Goal: Task Accomplishment & Management: Use online tool/utility

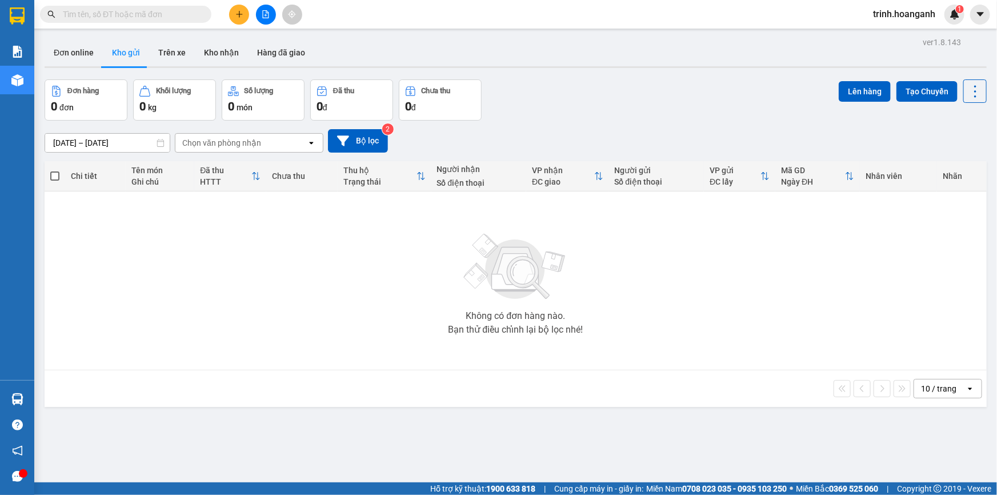
click at [901, 14] on span "trinh.hoanganh" at bounding box center [904, 14] width 81 height 14
click at [894, 31] on span "Đăng xuất" at bounding box center [909, 35] width 57 height 13
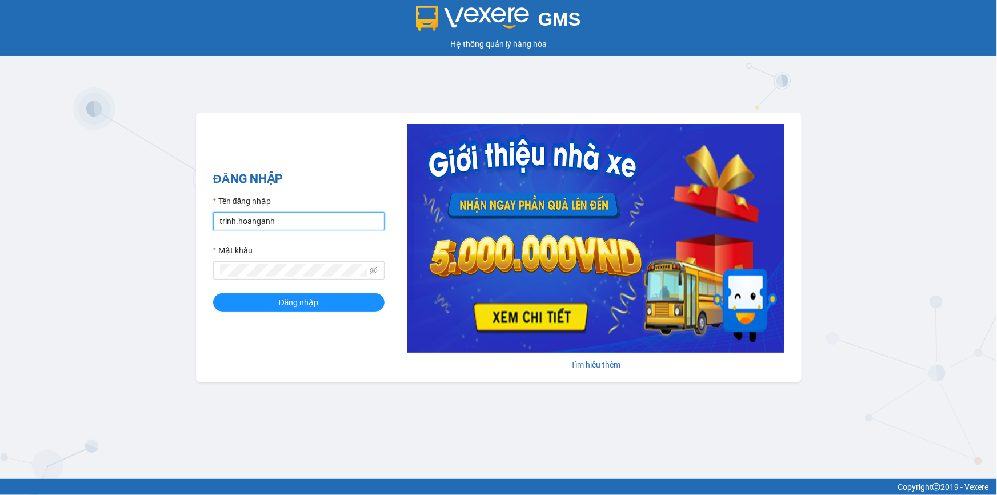
drag, startPoint x: 281, startPoint y: 218, endPoint x: 198, endPoint y: 213, distance: 83.0
click at [198, 213] on div "ĐĂNG NHẬP Tên đăng nhập trinh.hoanganh Mật khẩu Đăng nhập Tìm hiểu thêm" at bounding box center [499, 248] width 606 height 270
type input "thientrang.hoanganh"
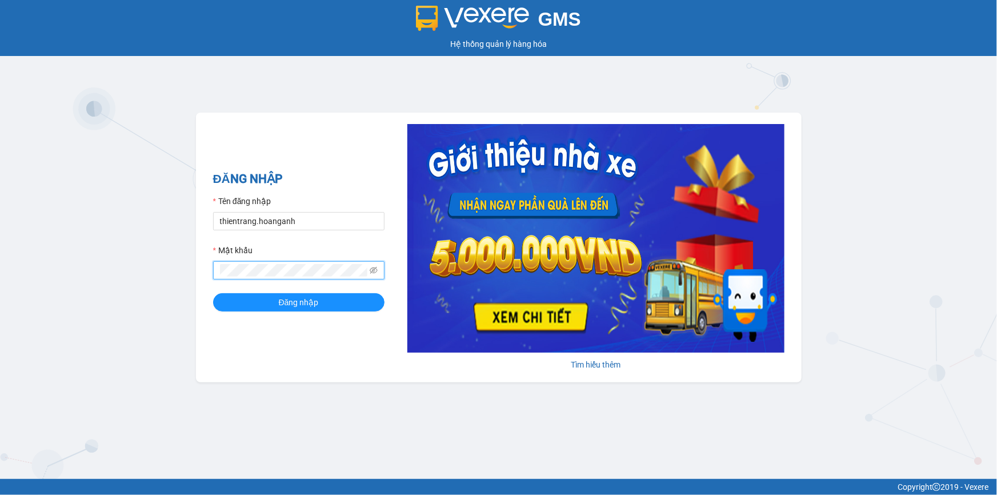
click at [201, 270] on div "ĐĂNG NHẬP Tên đăng nhập thientrang.hoanganh Mật khẩu Đăng nhập Tìm hiểu thêm" at bounding box center [499, 248] width 606 height 270
click at [213, 293] on button "Đăng nhập" at bounding box center [298, 302] width 171 height 18
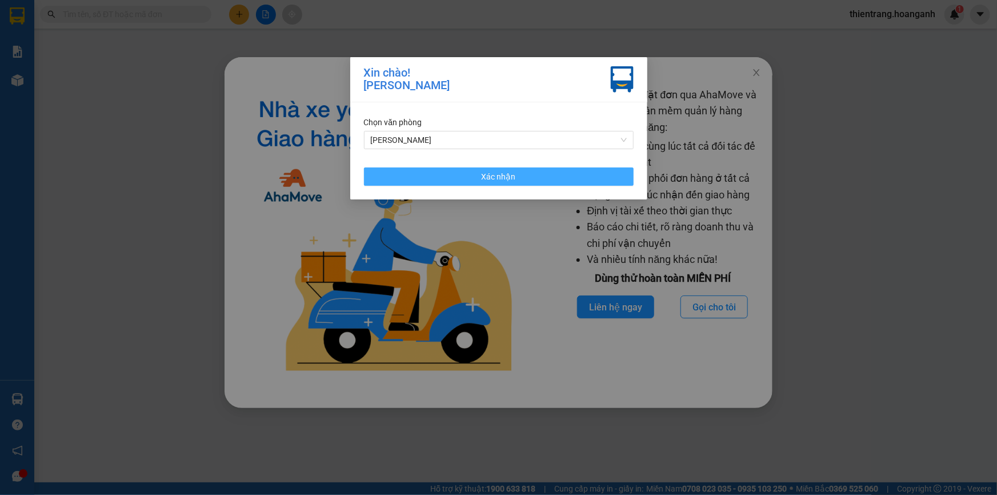
click at [534, 174] on button "Xác nhận" at bounding box center [499, 176] width 270 height 18
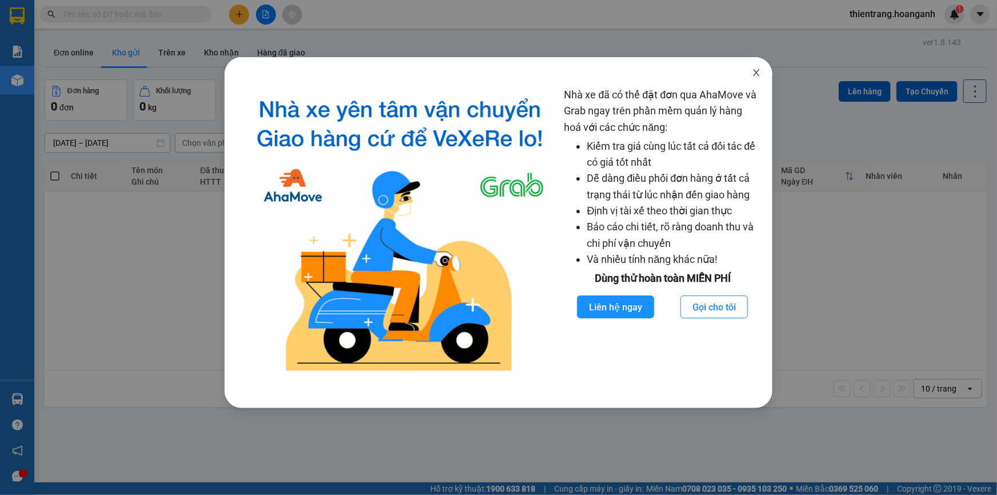
click at [754, 74] on icon "close" at bounding box center [756, 72] width 9 height 9
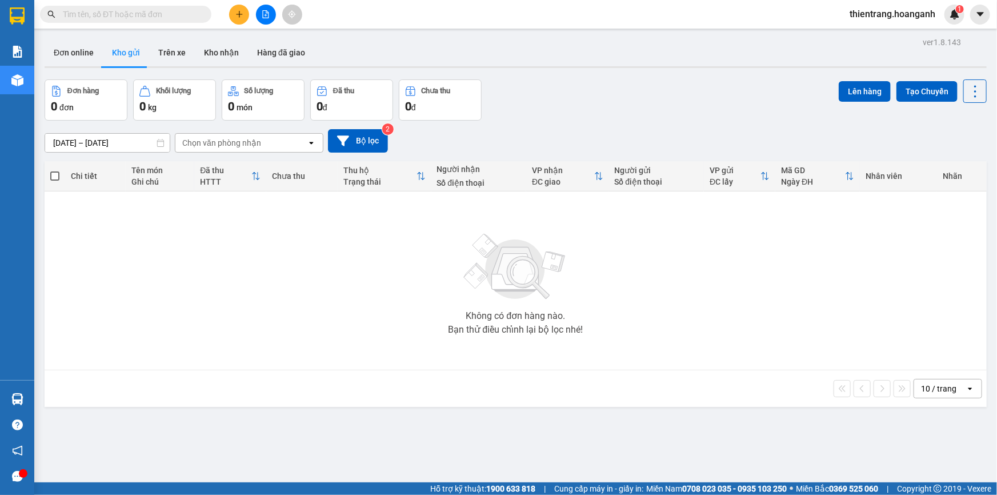
click at [142, 17] on input "text" at bounding box center [130, 14] width 135 height 13
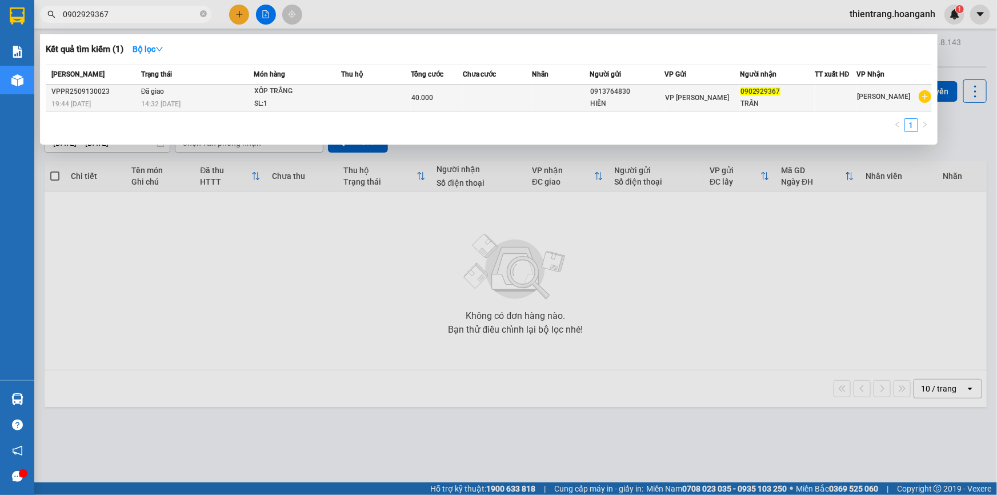
type input "0902929367"
click at [204, 89] on td "Đã giao 14:32 [DATE]" at bounding box center [195, 98] width 115 height 27
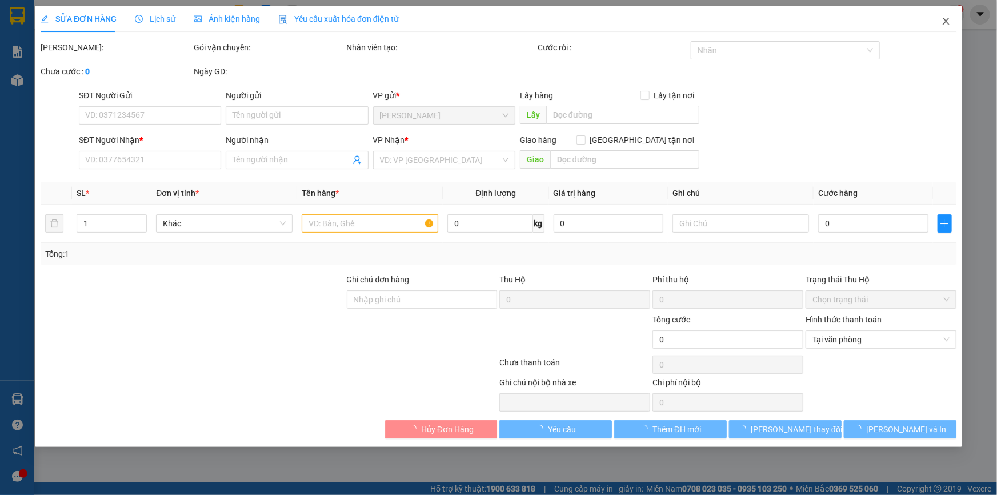
type input "0913764830"
type input "HIỀN"
type input "0902929367"
type input "TRẤN"
type input "40.000"
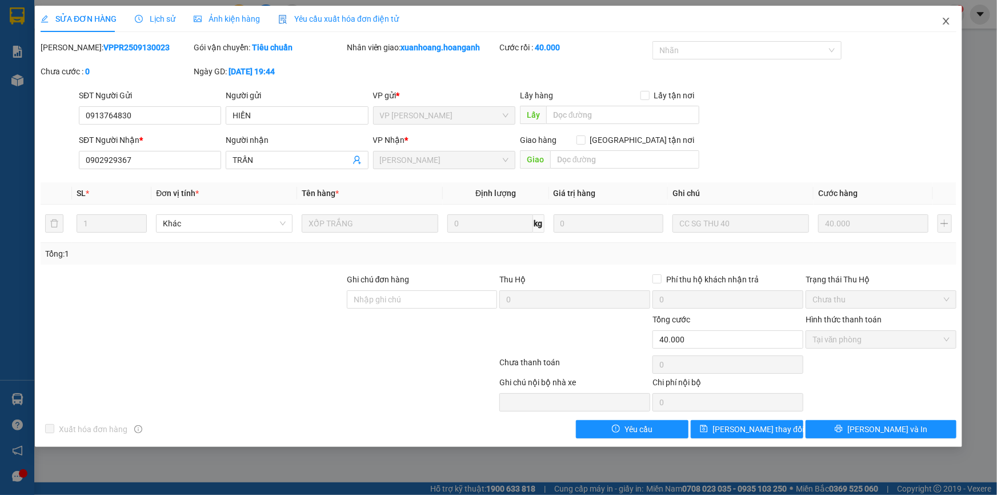
click at [948, 22] on icon "close" at bounding box center [946, 21] width 9 height 9
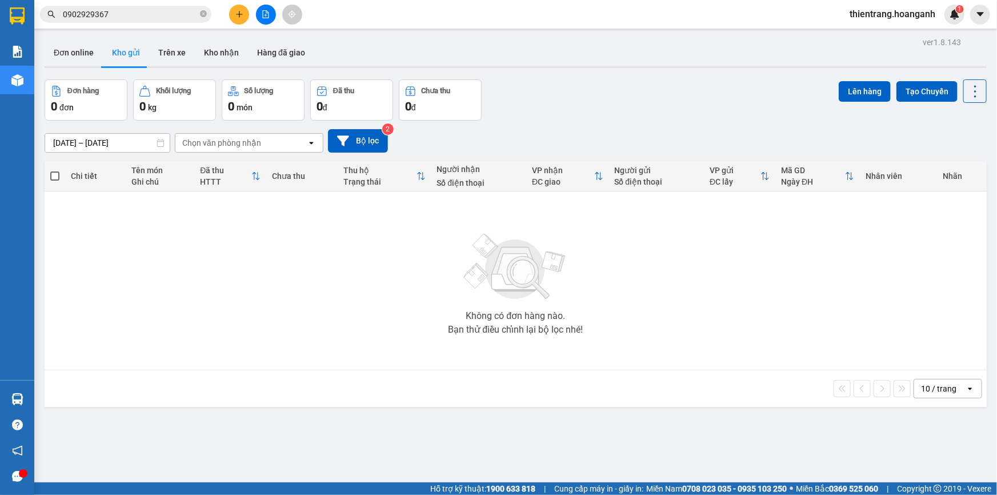
click at [263, 22] on button at bounding box center [266, 15] width 20 height 20
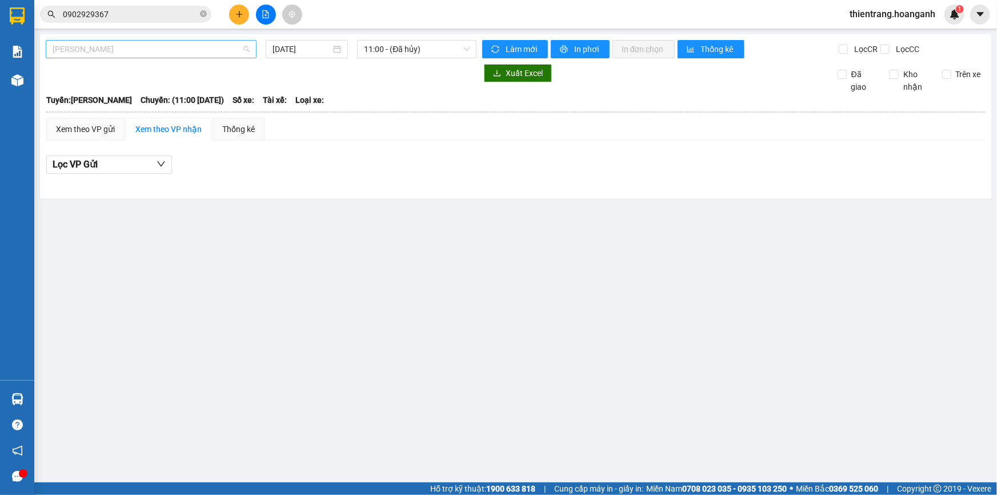
click at [200, 47] on span "[PERSON_NAME]" at bounding box center [151, 49] width 197 height 17
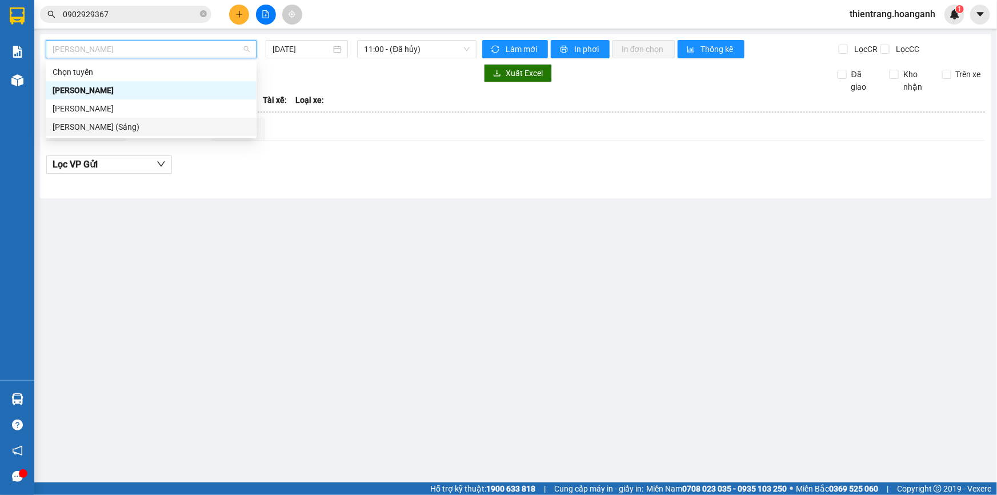
click at [209, 122] on div "[PERSON_NAME] (Sáng)" at bounding box center [151, 127] width 197 height 13
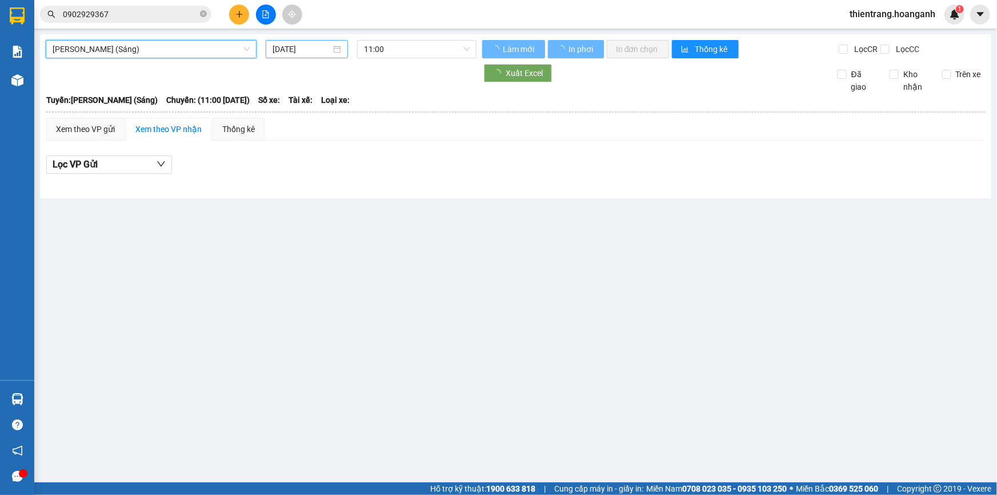
click at [305, 53] on input "[DATE]" at bounding box center [302, 49] width 58 height 13
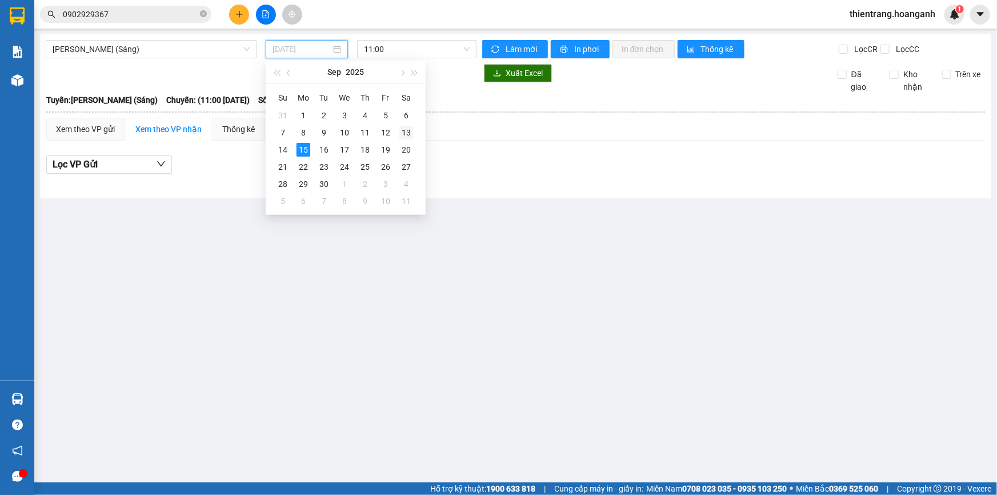
click at [407, 129] on div "13" at bounding box center [406, 133] width 14 height 14
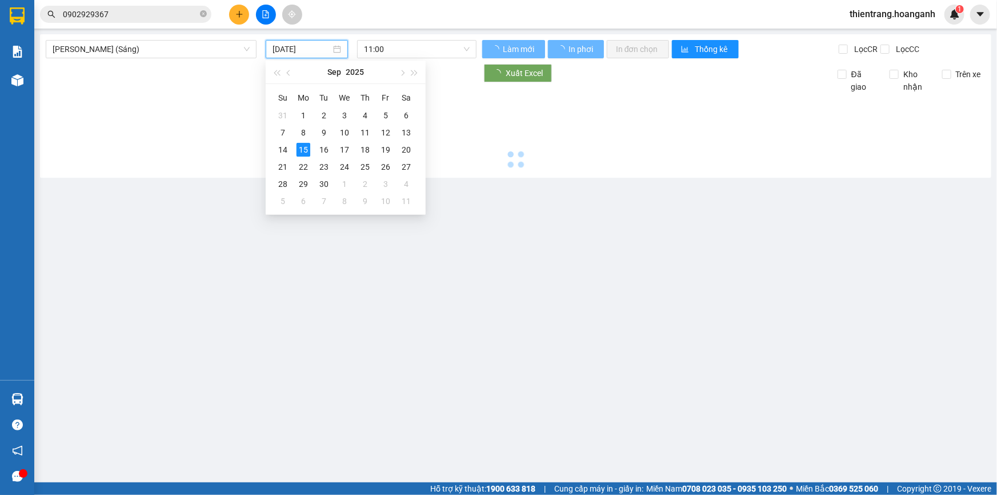
type input "[DATE]"
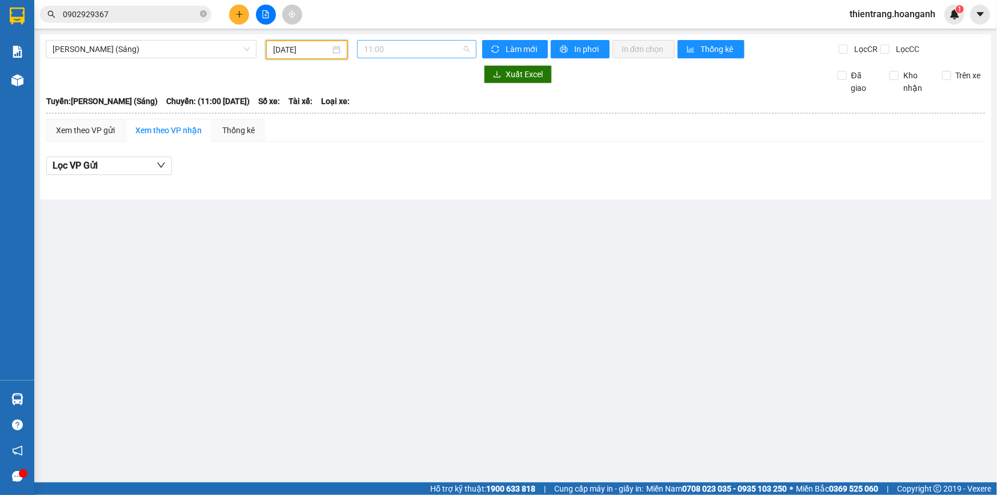
click at [457, 54] on span "11:00" at bounding box center [417, 49] width 106 height 17
click at [446, 114] on div "12:00 (TC) - 85H-011.55" at bounding box center [409, 108] width 89 height 13
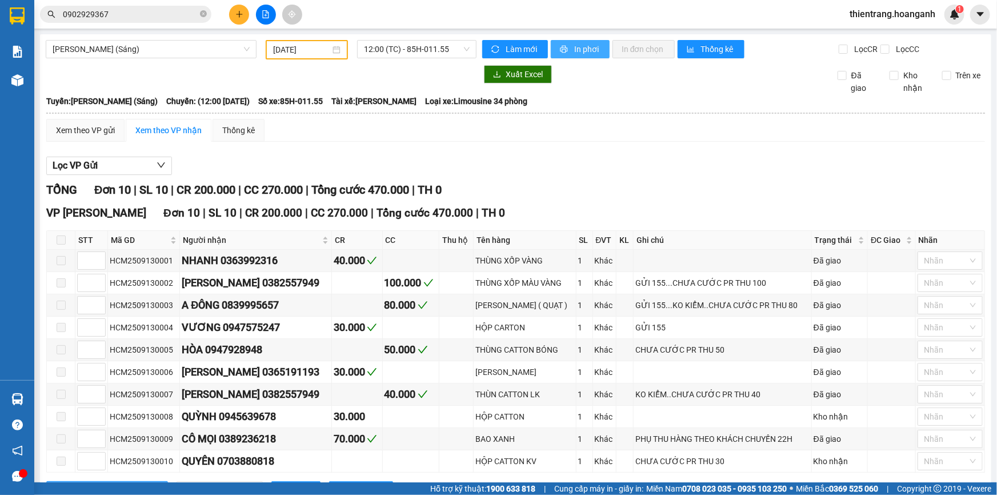
click at [586, 54] on span "In phơi" at bounding box center [587, 49] width 26 height 13
click at [574, 51] on span "In phơi" at bounding box center [587, 49] width 26 height 13
click at [133, 13] on input "0902929367" at bounding box center [130, 14] width 135 height 13
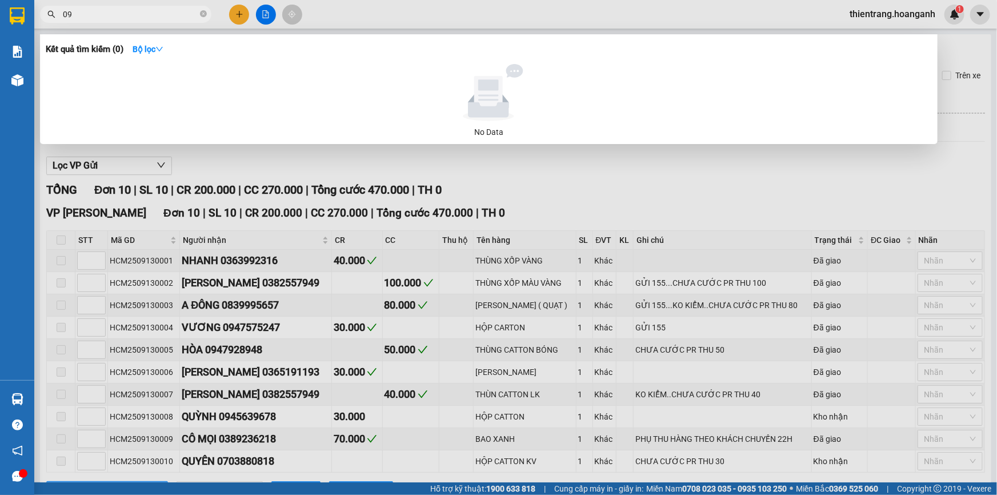
type input "0"
type input "[PERSON_NAME]"
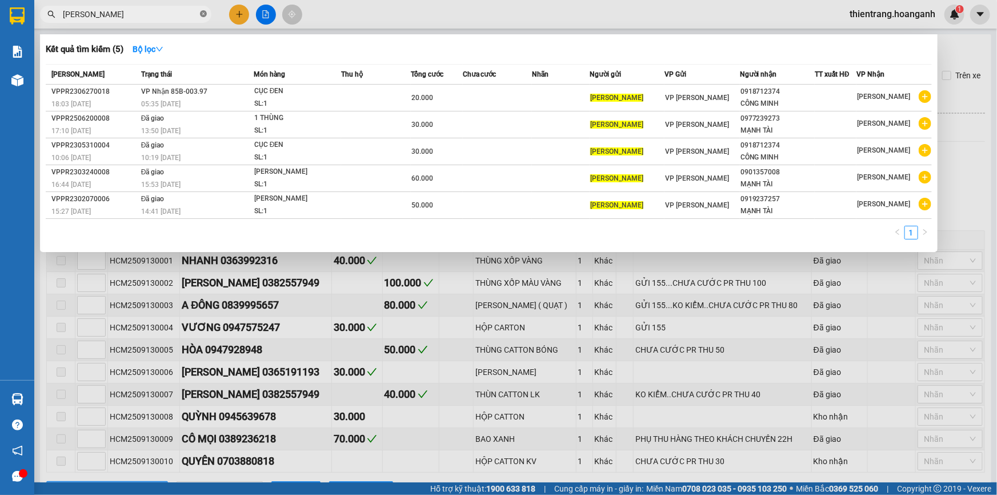
click at [203, 14] on icon "close-circle" at bounding box center [203, 13] width 7 height 7
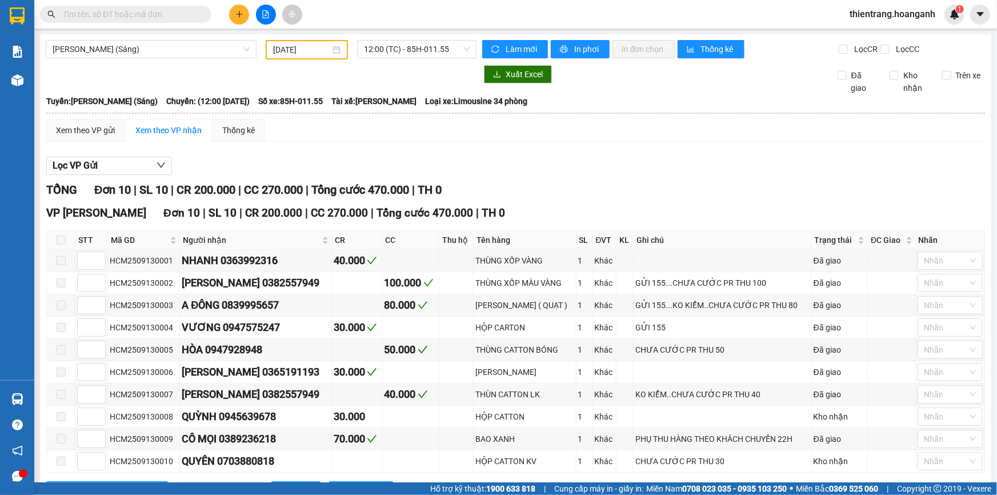
click at [154, 14] on input "text" at bounding box center [130, 14] width 135 height 13
click at [162, 14] on input "text" at bounding box center [130, 14] width 135 height 13
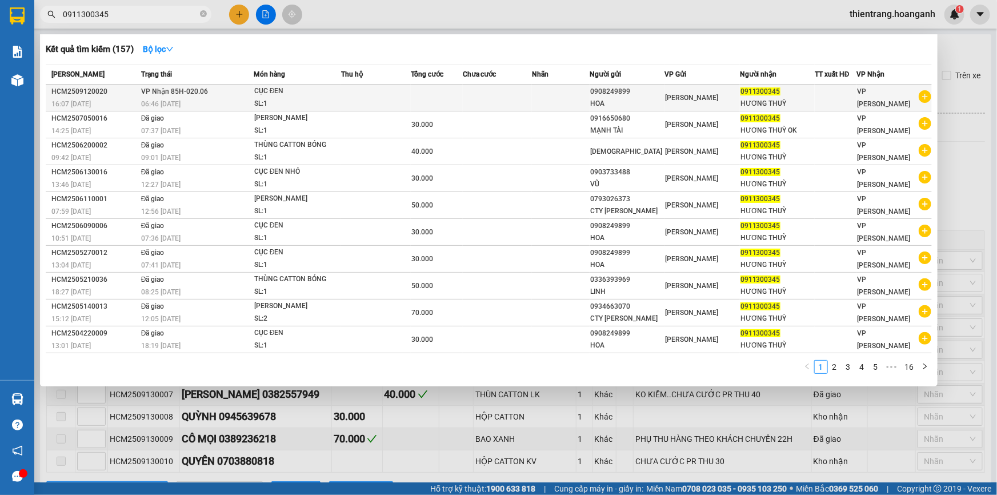
type input "0911300345"
click at [479, 91] on td at bounding box center [497, 98] width 69 height 27
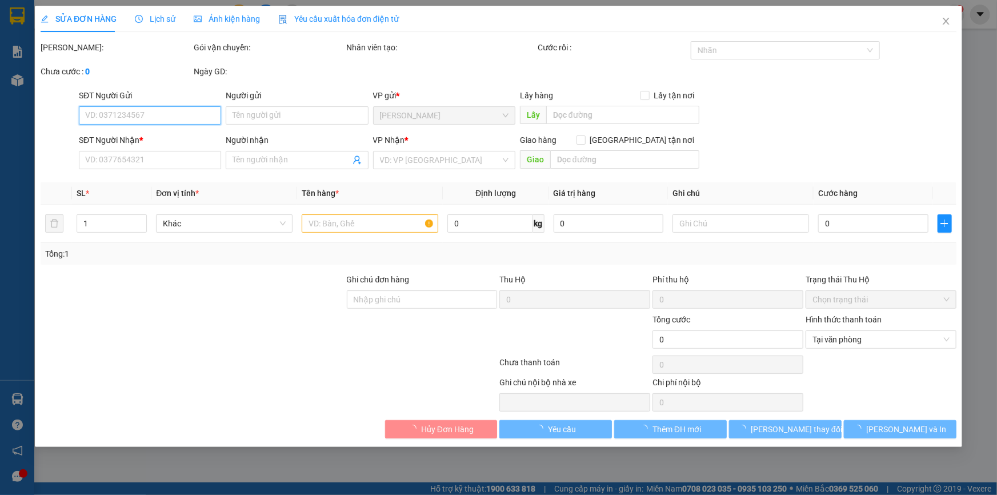
type input "0908249899"
type input "HOA"
type input "0911300345"
type input "HƯƠNG THUỲ"
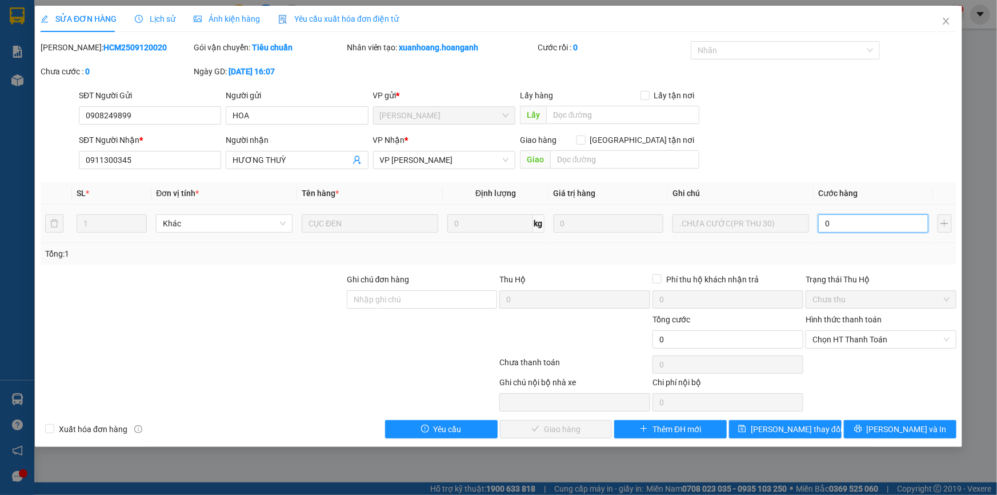
click at [861, 229] on input "0" at bounding box center [873, 223] width 110 height 18
type input "3"
type input "30"
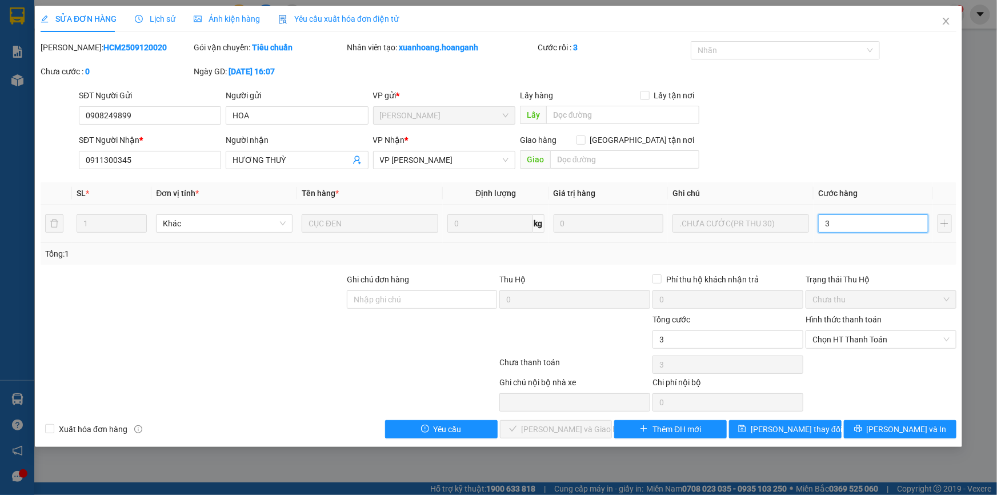
type input "30"
click at [865, 343] on span "Chọn HT Thanh Toán" at bounding box center [881, 339] width 137 height 17
type input "30"
type input "30.000"
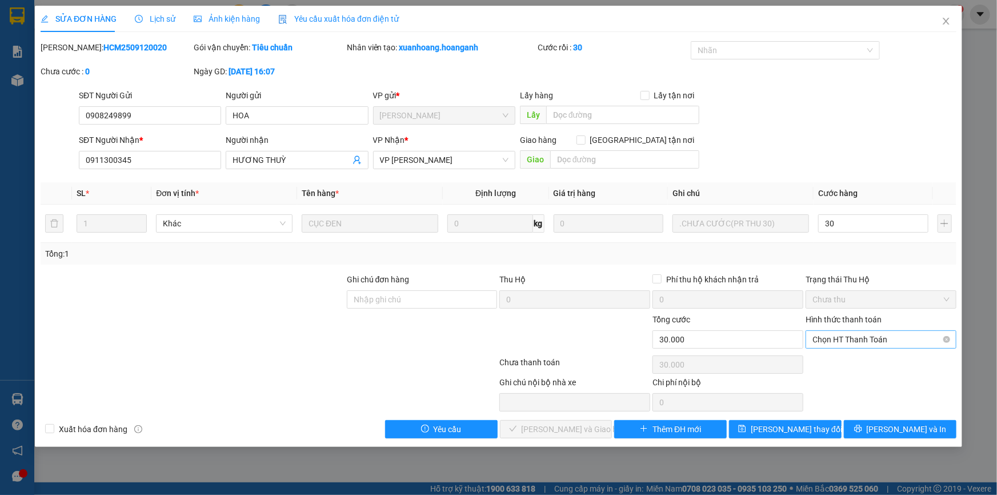
type input "30.000"
click at [863, 354] on div "Tại văn phòng" at bounding box center [881, 362] width 151 height 18
type input "0"
click at [562, 427] on span "[PERSON_NAME] và Giao hàng" at bounding box center [577, 429] width 110 height 13
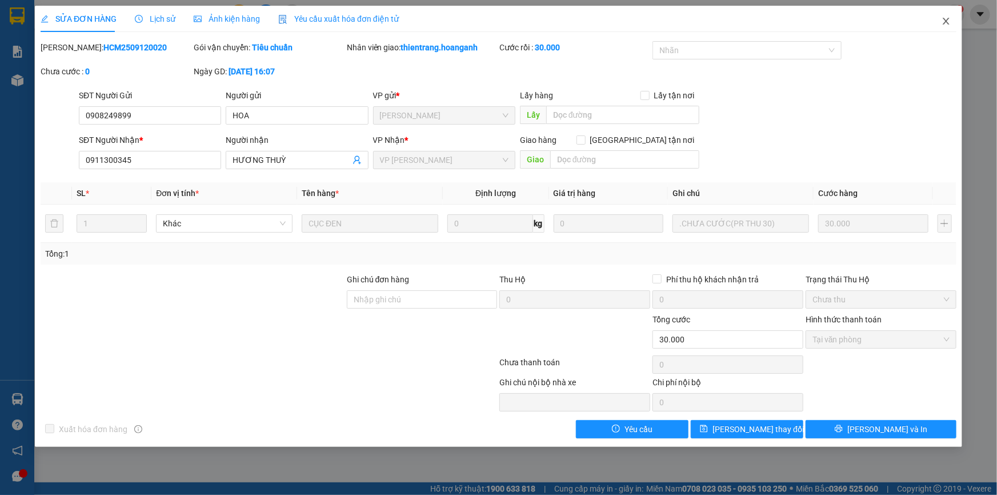
click at [950, 19] on icon "close" at bounding box center [946, 21] width 9 height 9
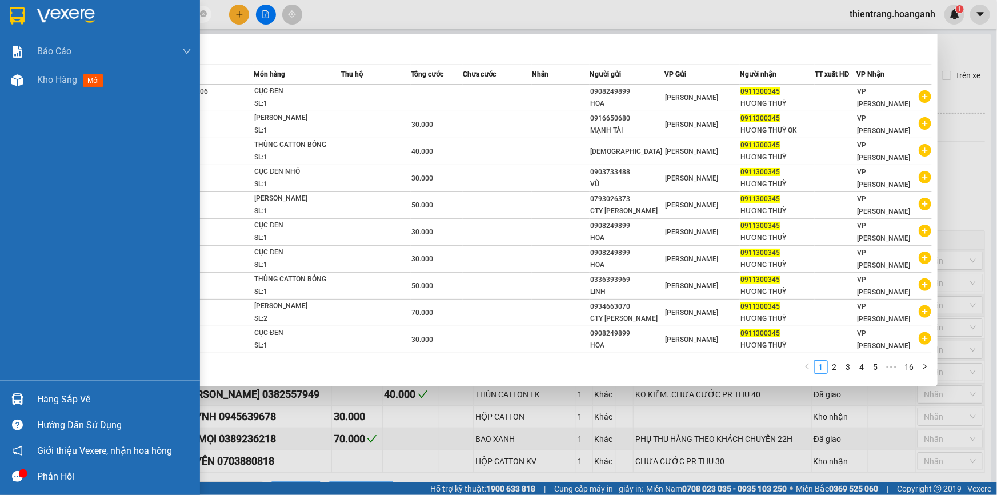
drag, startPoint x: 130, startPoint y: 14, endPoint x: 19, endPoint y: 5, distance: 111.9
click at [11, 9] on section "Kết quả tìm kiếm ( 157 ) Bộ lọc Mã ĐH Trạng thái Món hàng Thu hộ Tổng cước Chưa…" at bounding box center [498, 247] width 997 height 495
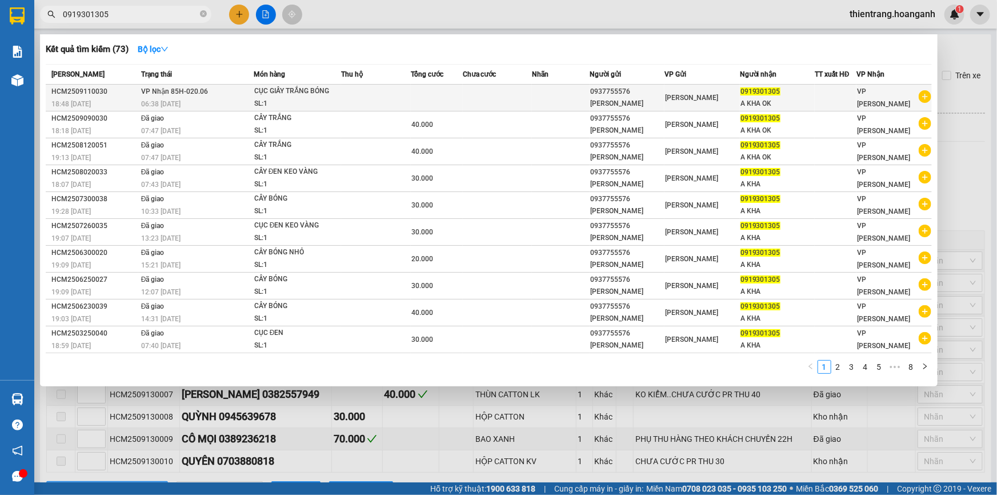
type input "0919301305"
click at [531, 102] on td at bounding box center [497, 98] width 69 height 27
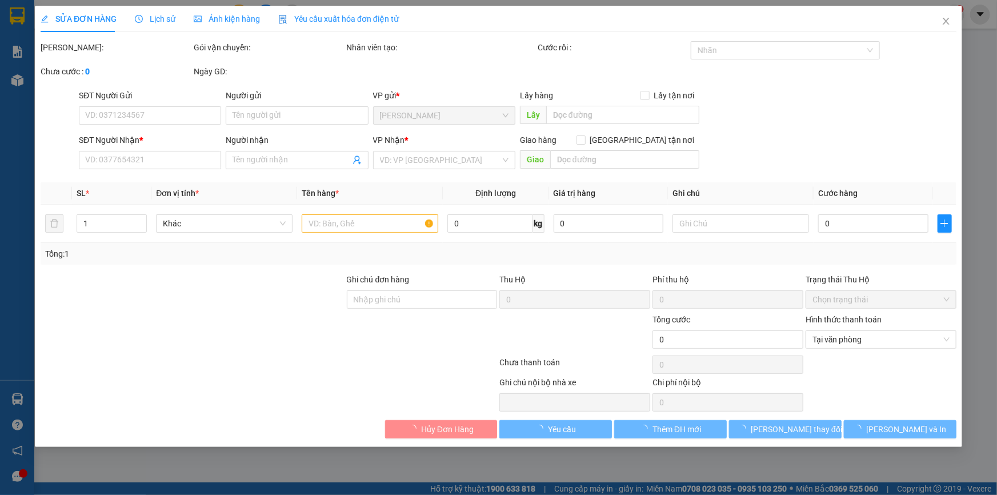
type input "0937755576"
type input "[PERSON_NAME]"
type input "0919301305"
type input "A KHA OK"
type input "GIAO 14/9=30K"
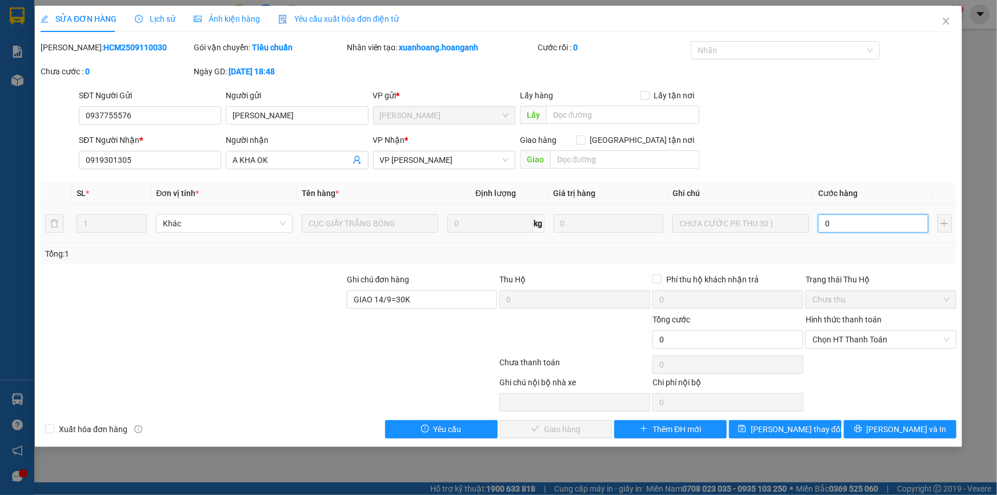
click at [872, 227] on input "0" at bounding box center [873, 223] width 110 height 18
type input "3"
type input "30"
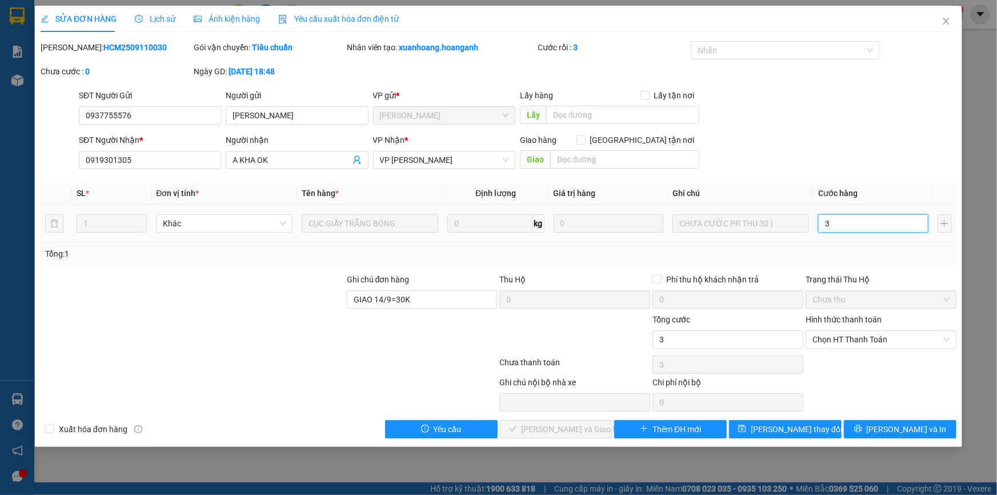
type input "30"
click at [861, 342] on span "Chọn HT Thanh Toán" at bounding box center [881, 339] width 137 height 17
type input "30"
type input "30.000"
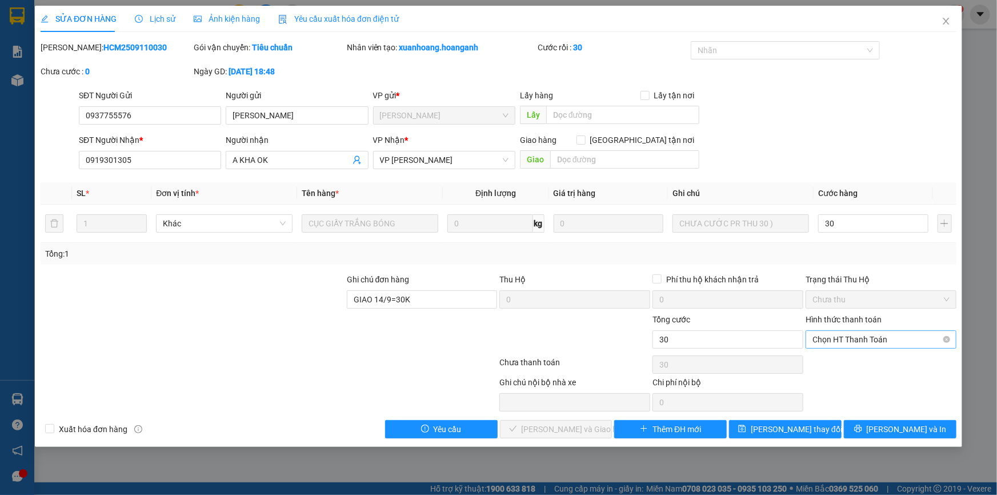
type input "30.000"
click at [850, 361] on div "Tại văn phòng" at bounding box center [881, 361] width 137 height 13
type input "0"
click at [569, 434] on span "[PERSON_NAME] và Giao hàng" at bounding box center [577, 429] width 110 height 13
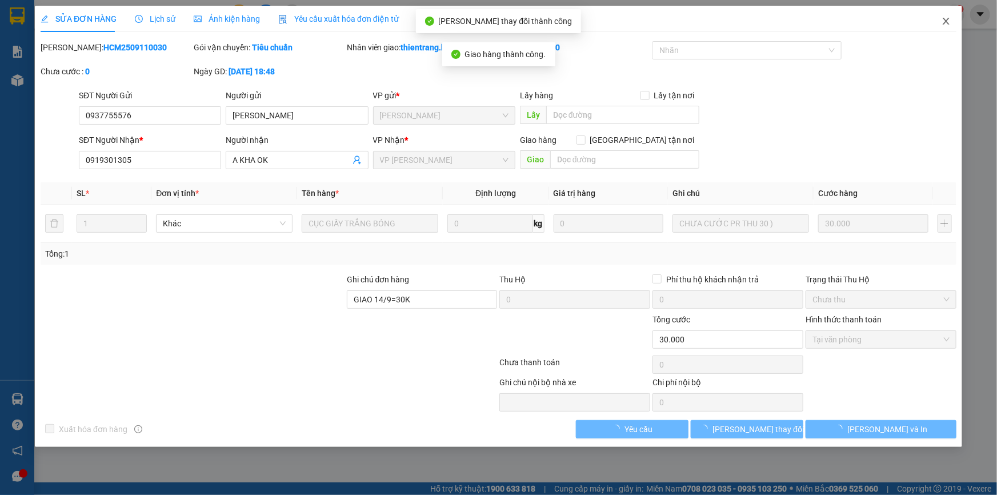
click at [944, 25] on icon "close" at bounding box center [946, 21] width 6 height 7
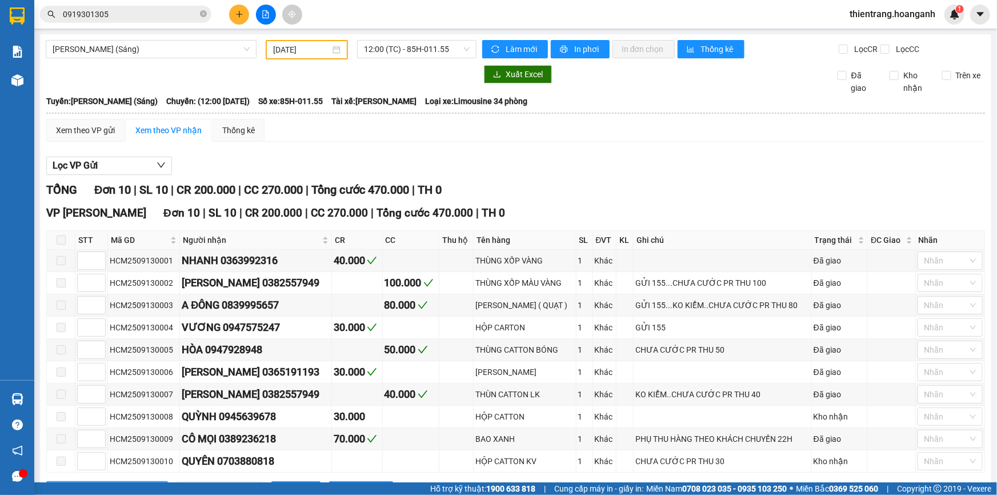
click at [685, 143] on div "Xem theo VP gửi Xem theo VP nhận Thống kê Lọc VP Gửi TỔNG Đơn 10 | SL 10 | CR …" at bounding box center [515, 316] width 939 height 395
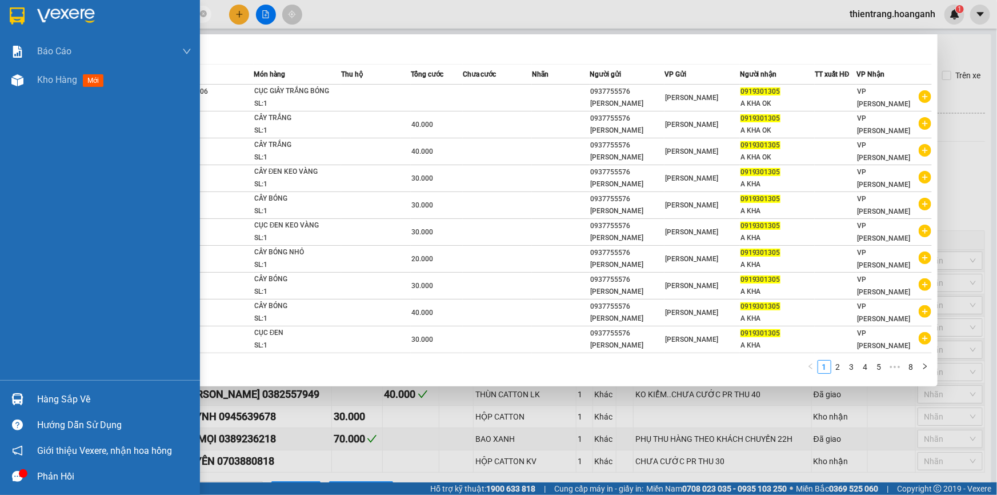
drag, startPoint x: 170, startPoint y: 11, endPoint x: 9, endPoint y: 15, distance: 161.2
click at [3, 17] on section "Kết quả tìm kiếm ( 73 ) Bộ lọc Mã ĐH Trạng thái Món hàng Thu hộ Tổng cước Chưa …" at bounding box center [498, 247] width 997 height 495
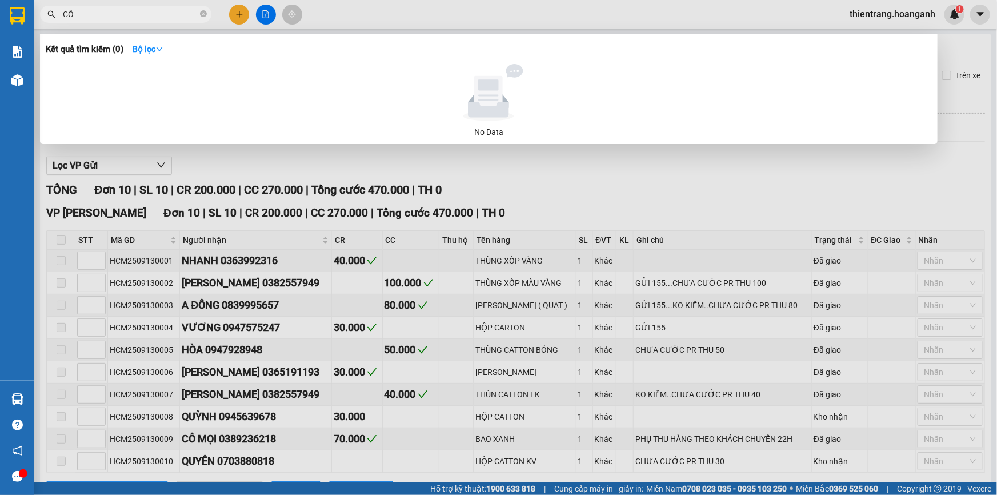
type input "C"
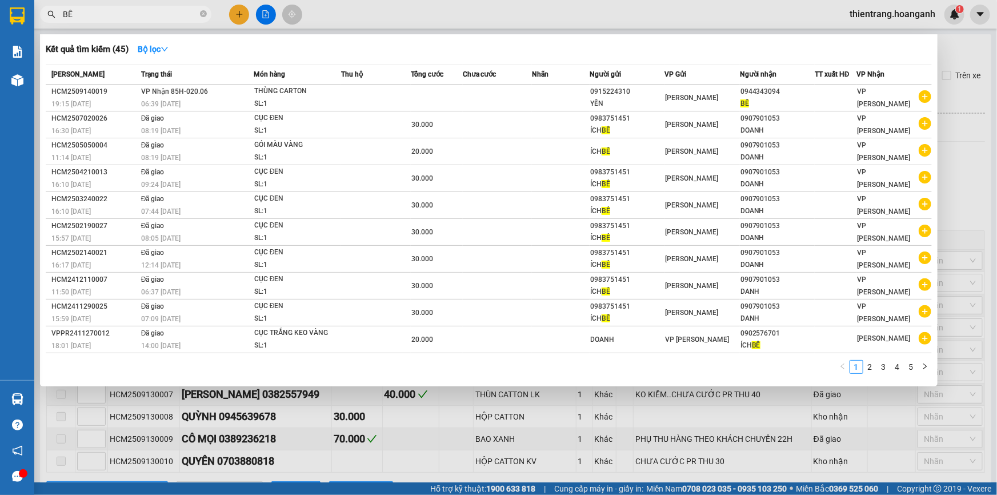
type input "BÊ"
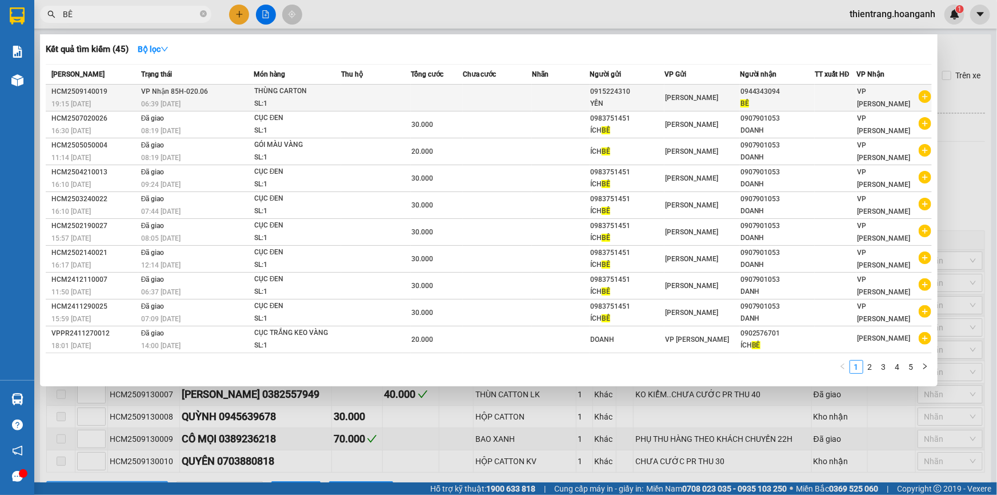
click at [417, 102] on td at bounding box center [437, 98] width 52 height 27
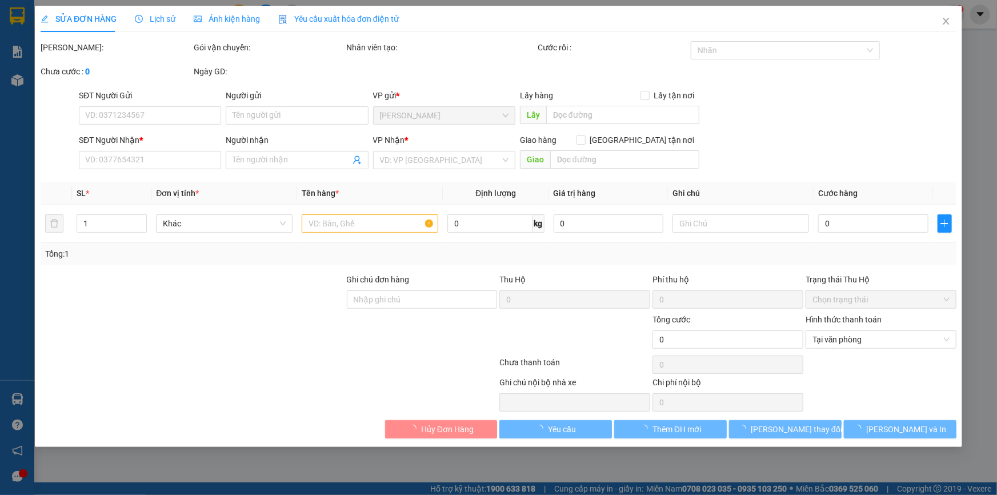
type input "0915224310"
type input "YẾN"
type input "0944343094"
type input "BÊ"
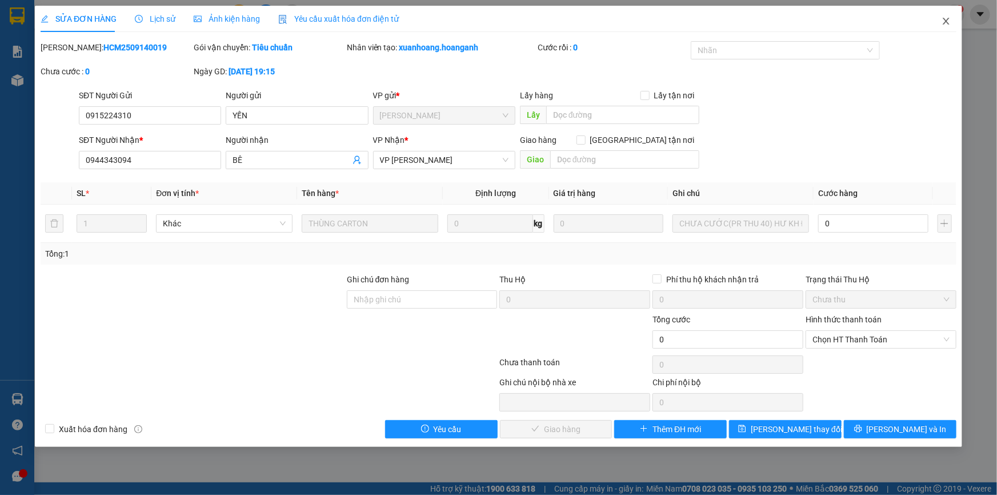
click at [945, 21] on icon "close" at bounding box center [946, 21] width 9 height 9
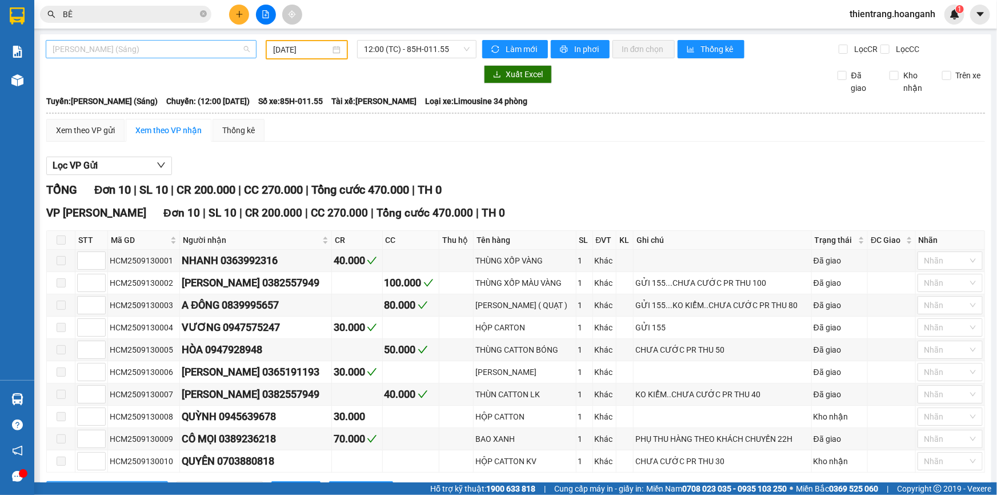
click at [123, 42] on span "[PERSON_NAME] (Sáng)" at bounding box center [151, 49] width 197 height 17
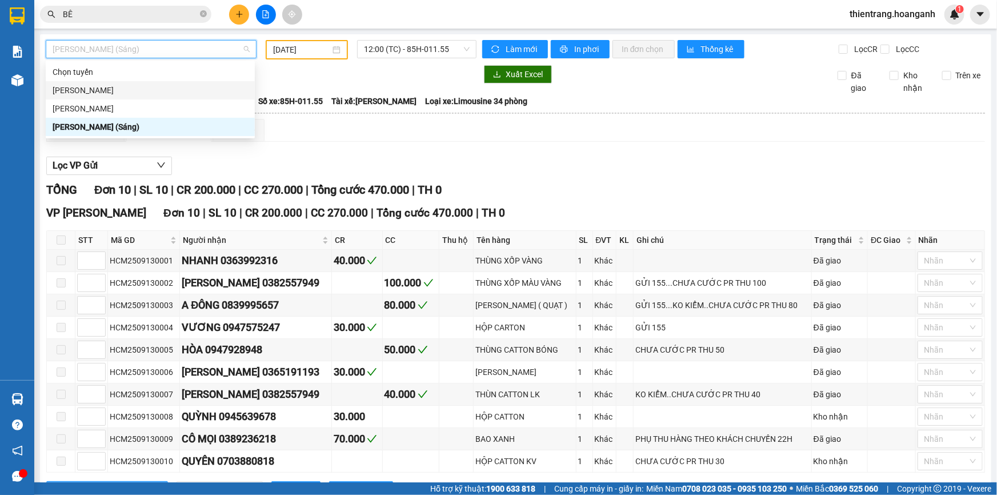
click at [135, 91] on div "[PERSON_NAME]" at bounding box center [150, 90] width 195 height 13
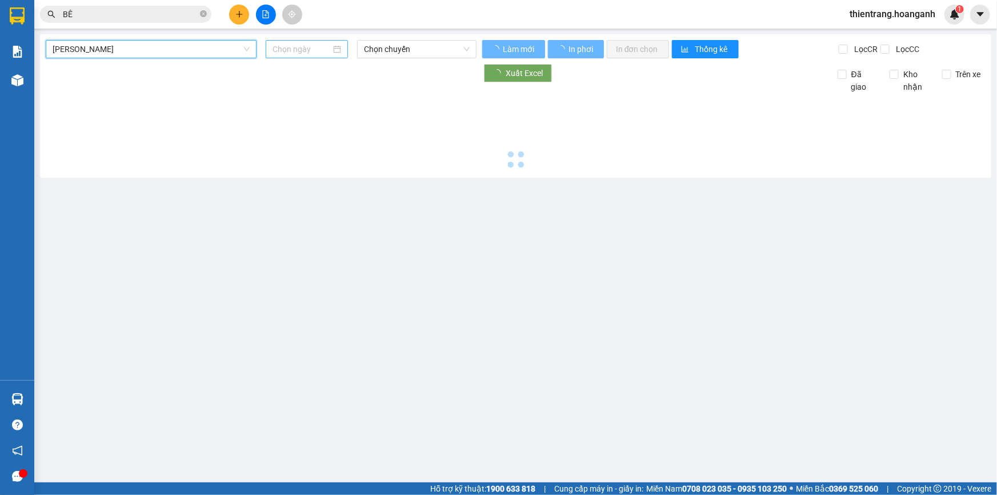
click at [309, 53] on input at bounding box center [302, 49] width 58 height 13
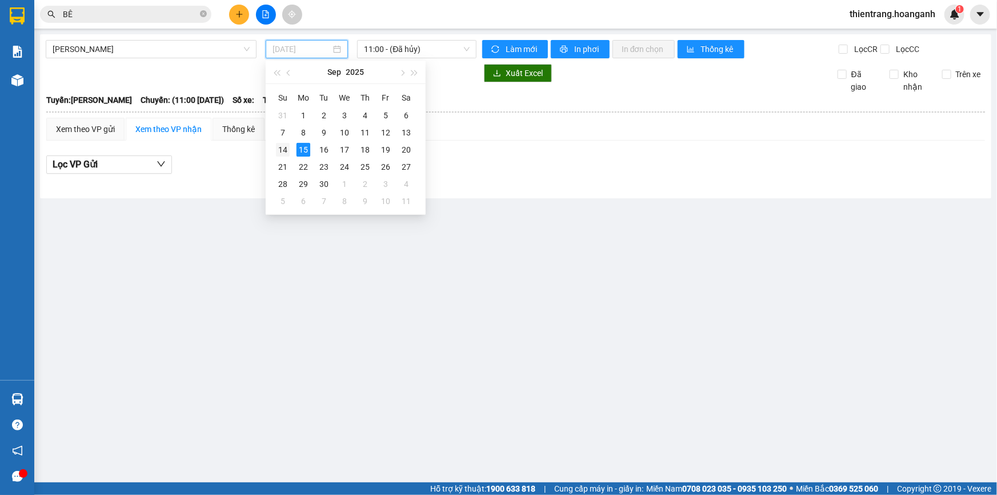
click at [288, 147] on div "14" at bounding box center [283, 150] width 14 height 14
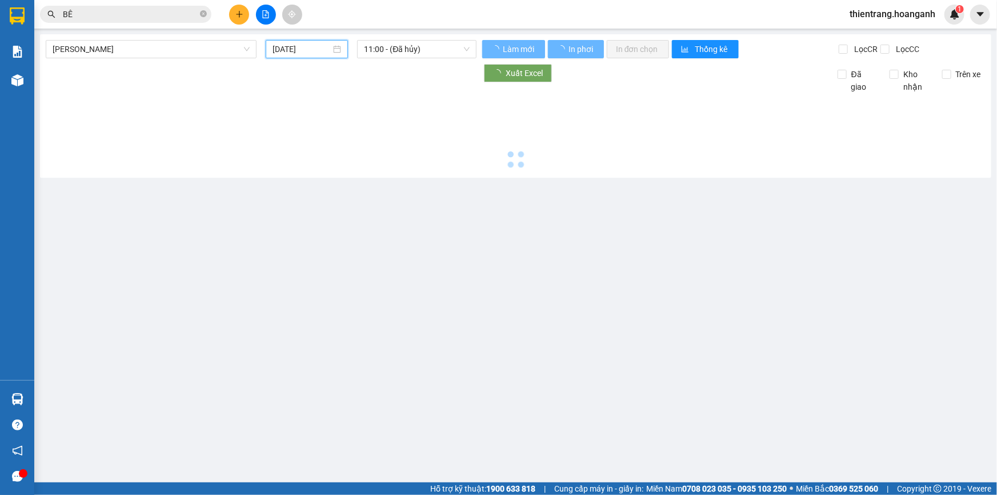
type input "[DATE]"
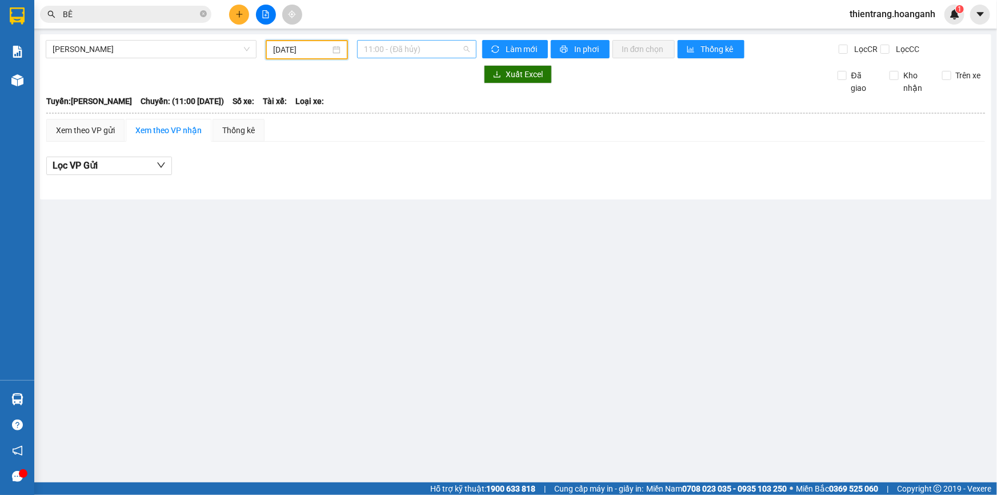
click at [389, 47] on span "11:00 - (Đã hủy)" at bounding box center [417, 49] width 106 height 17
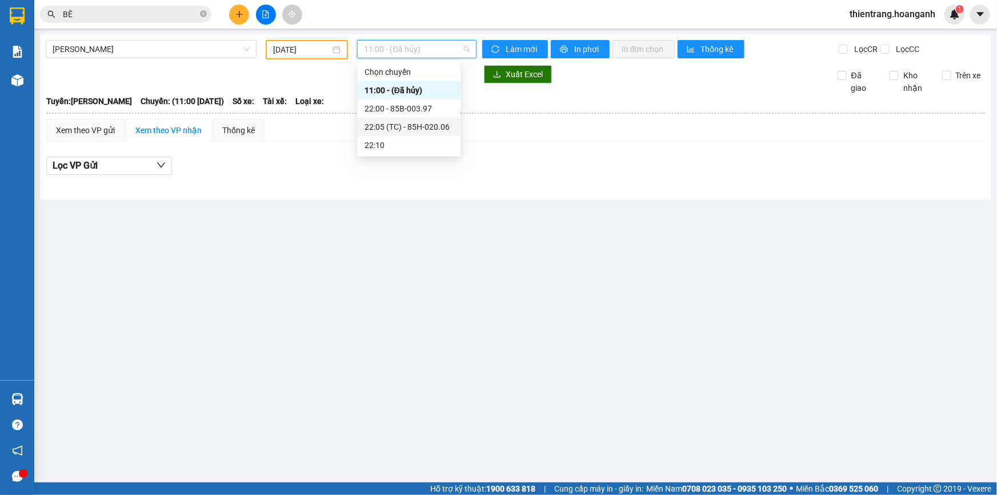
click at [394, 126] on div "22:05 (TC) - 85H-020.06" at bounding box center [409, 127] width 89 height 13
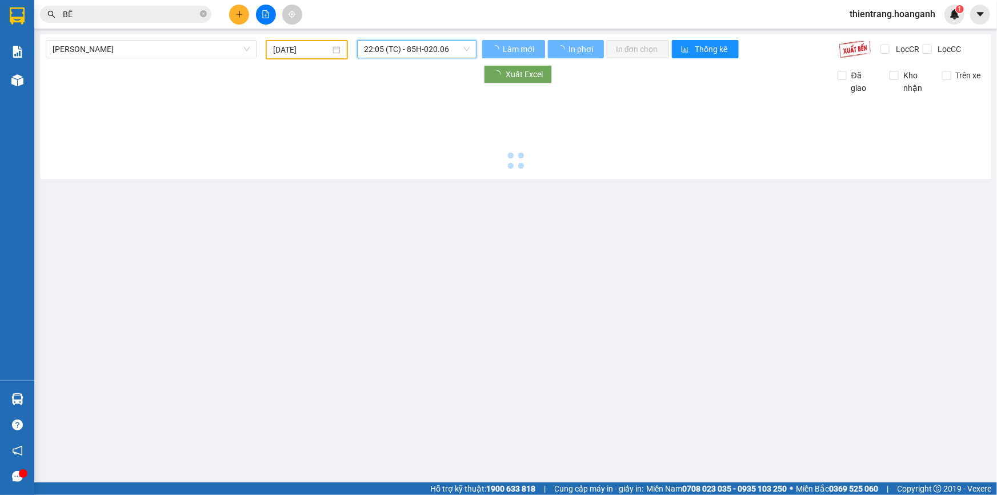
click at [409, 50] on span "22:05 (TC) - 85H-020.06" at bounding box center [417, 49] width 106 height 17
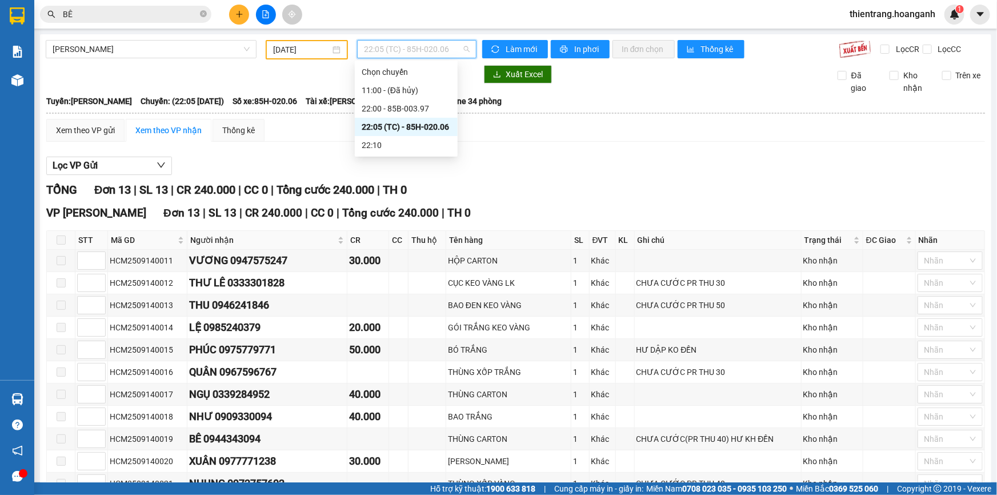
click at [572, 182] on div "TỔNG Đơn 13 | SL 13 | CR 240.000 | CC 0 | Tổng cước 240.000 | TH 0" at bounding box center [515, 190] width 939 height 18
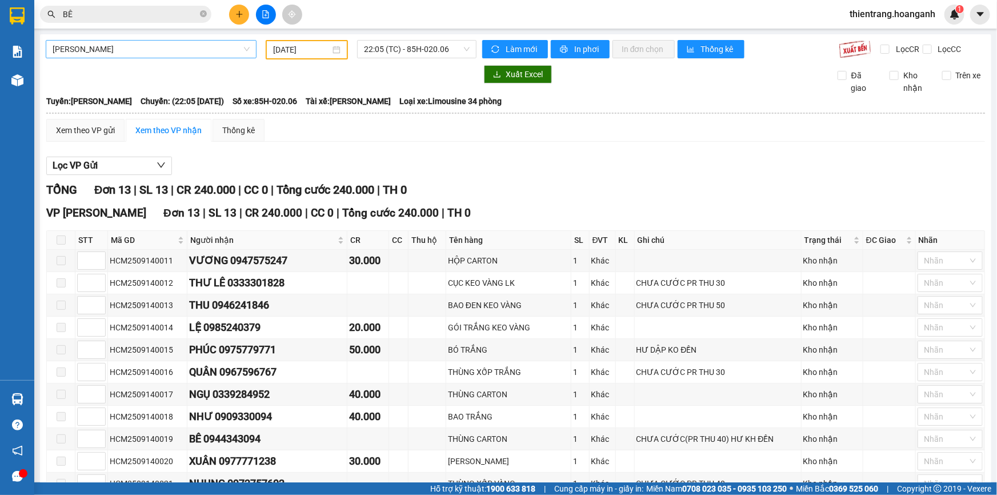
click at [214, 54] on span "[PERSON_NAME]" at bounding box center [151, 49] width 197 height 17
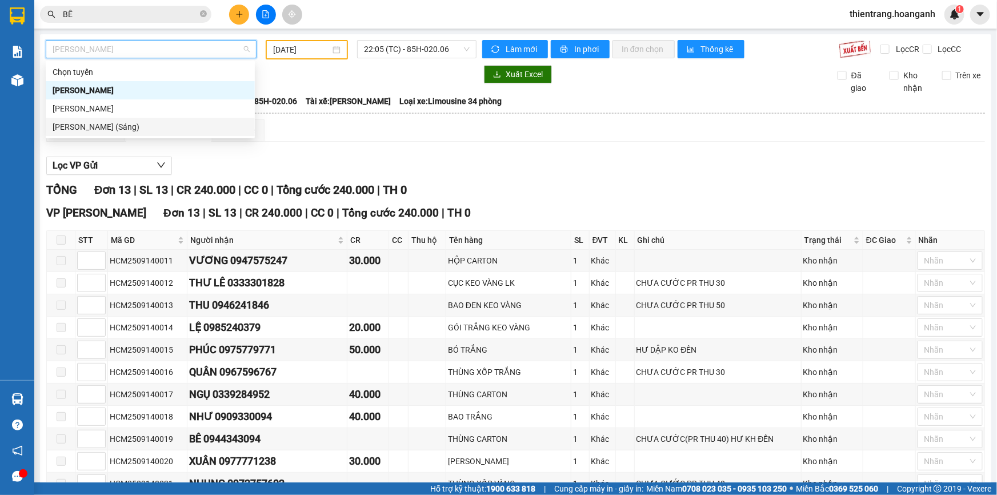
click at [185, 121] on div "[PERSON_NAME] (Sáng)" at bounding box center [150, 127] width 195 height 13
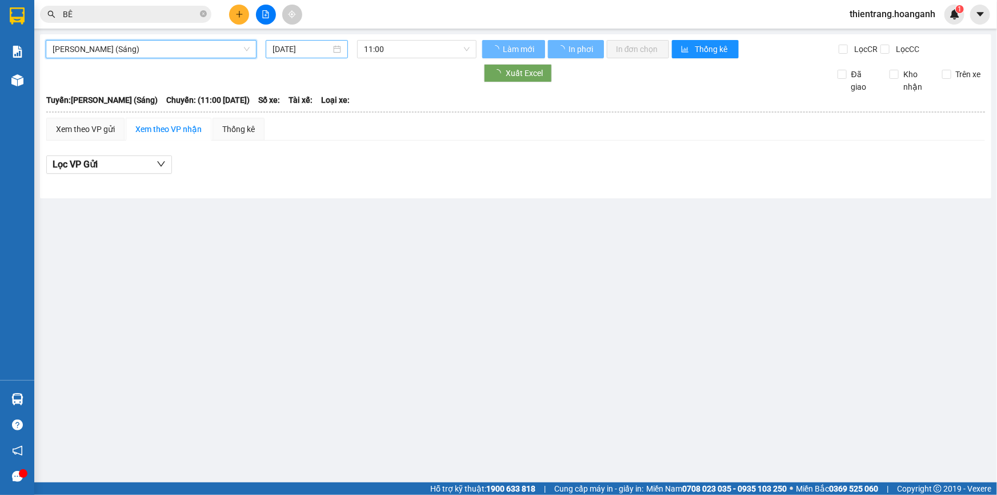
click at [315, 50] on input "[DATE]" at bounding box center [302, 49] width 58 height 13
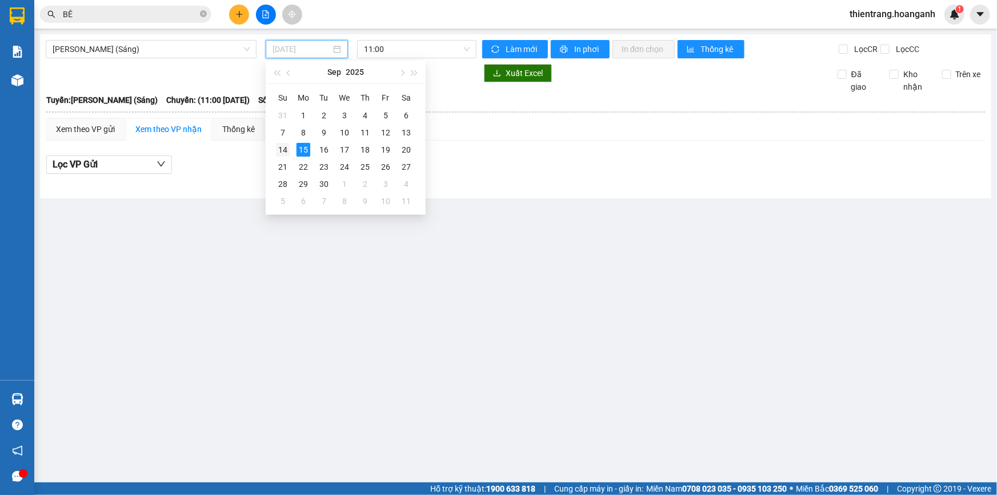
click at [286, 148] on div "14" at bounding box center [283, 150] width 14 height 14
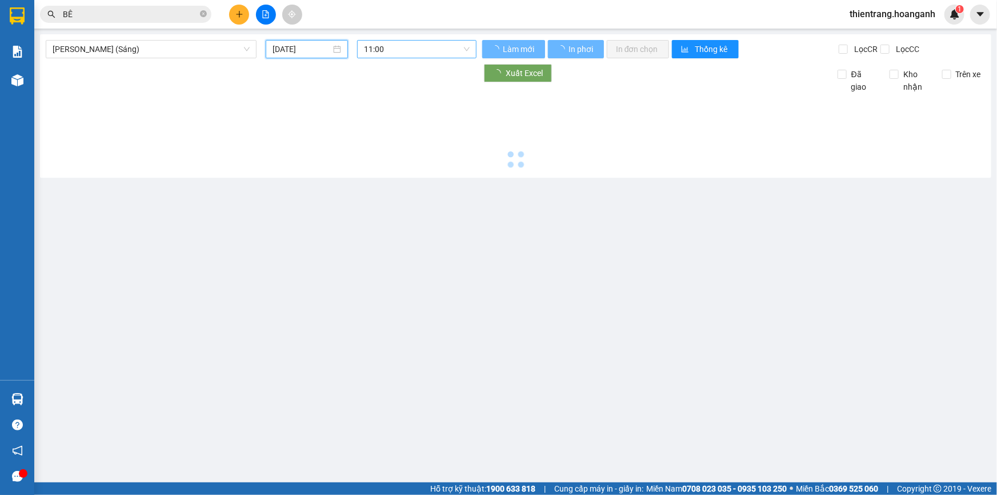
type input "[DATE]"
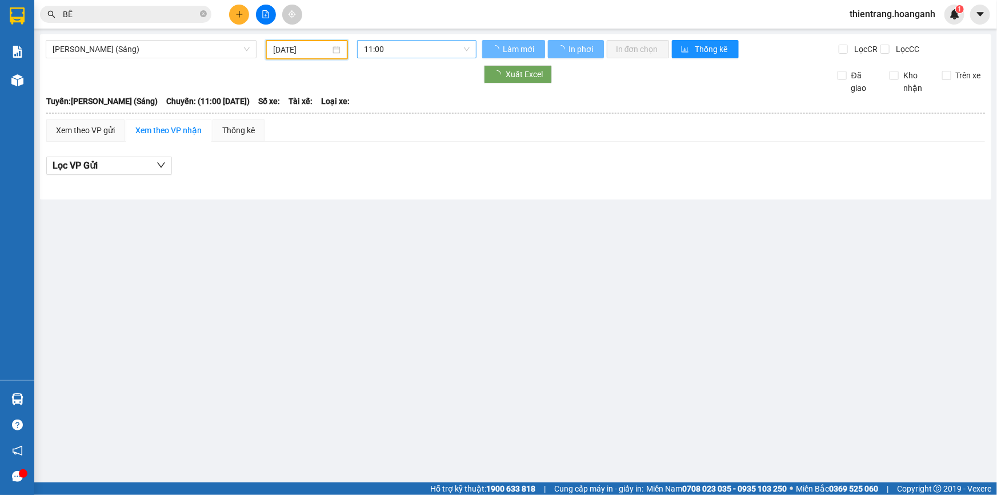
click at [406, 47] on span "11:00" at bounding box center [417, 49] width 106 height 17
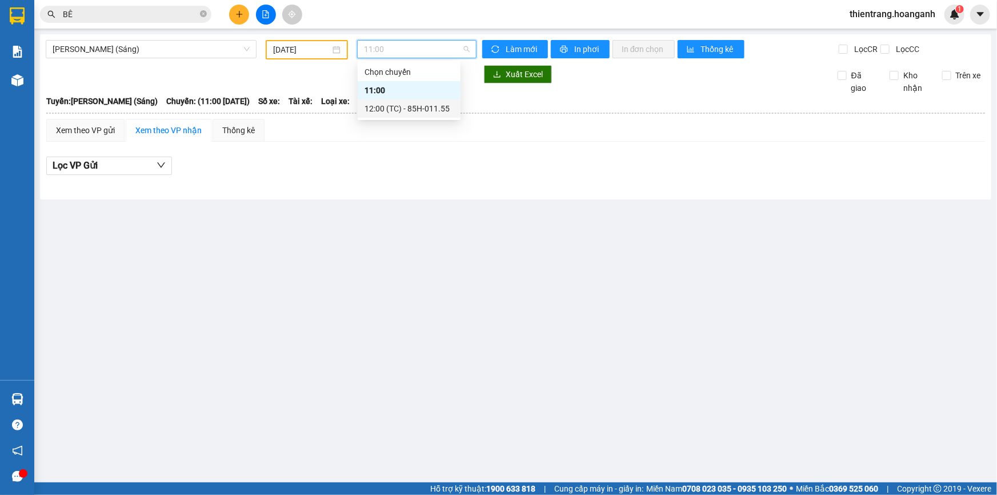
click at [385, 111] on div "12:00 (TC) - 85H-011.55" at bounding box center [409, 108] width 89 height 13
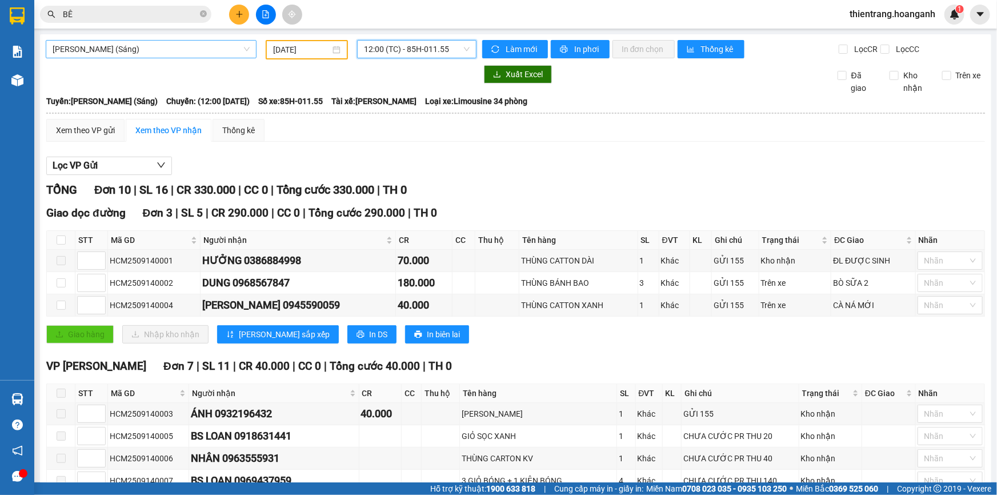
click at [150, 51] on span "[PERSON_NAME] (Sáng)" at bounding box center [151, 49] width 197 height 17
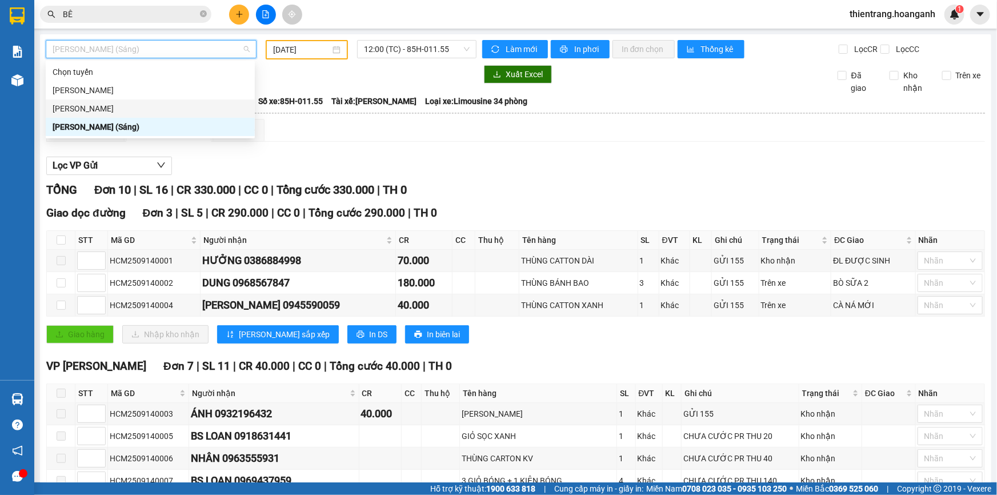
click at [158, 103] on div "[PERSON_NAME]" at bounding box center [150, 108] width 195 height 13
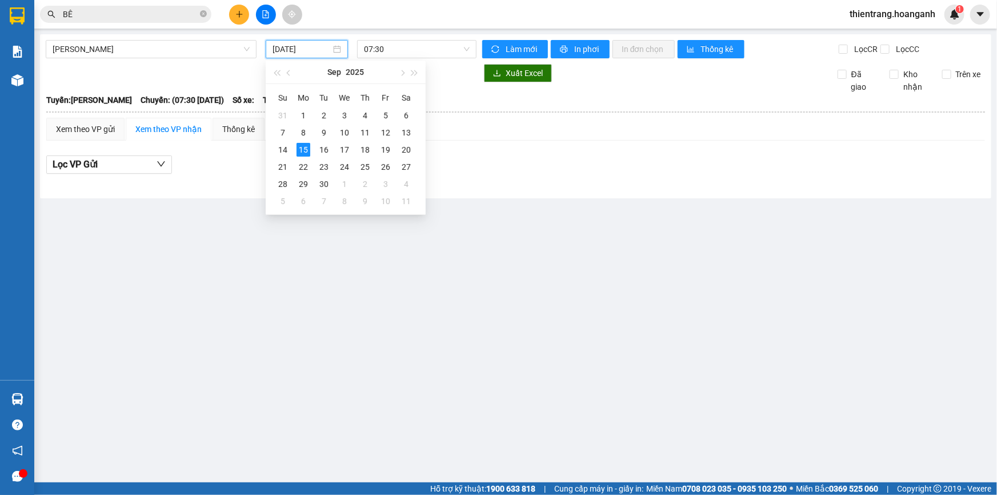
click at [303, 52] on input "[DATE]" at bounding box center [302, 49] width 58 height 13
click at [279, 146] on div "14" at bounding box center [283, 150] width 14 height 14
type input "[DATE]"
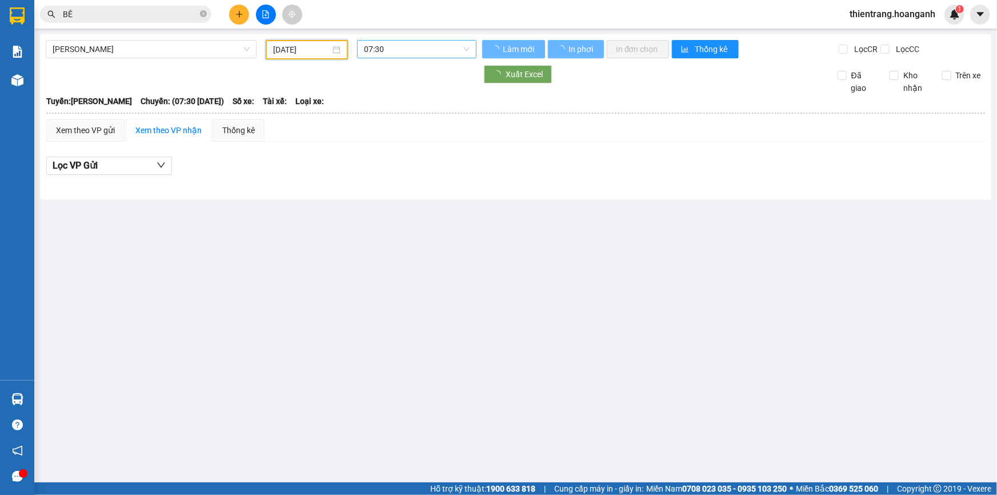
click at [450, 50] on span "07:30" at bounding box center [417, 49] width 106 height 17
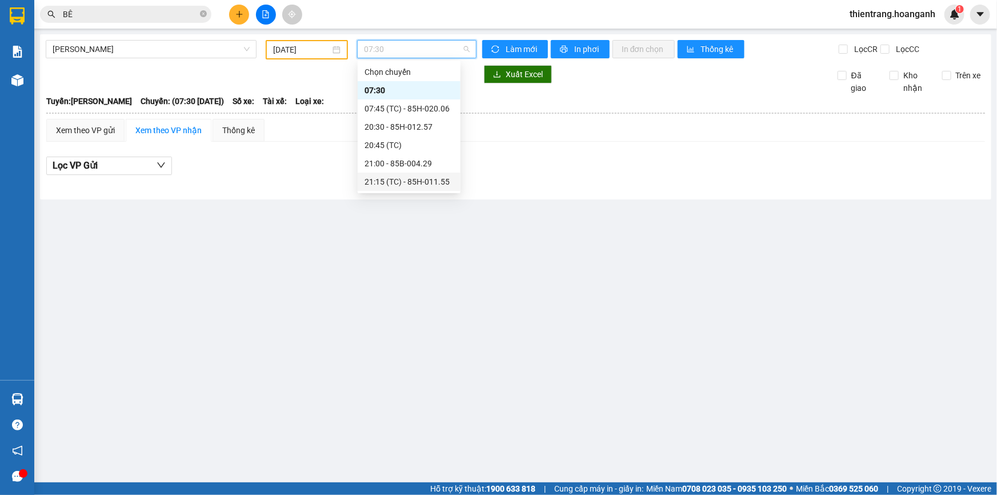
click at [429, 182] on div "21:15 (TC) - 85H-011.55" at bounding box center [409, 181] width 89 height 13
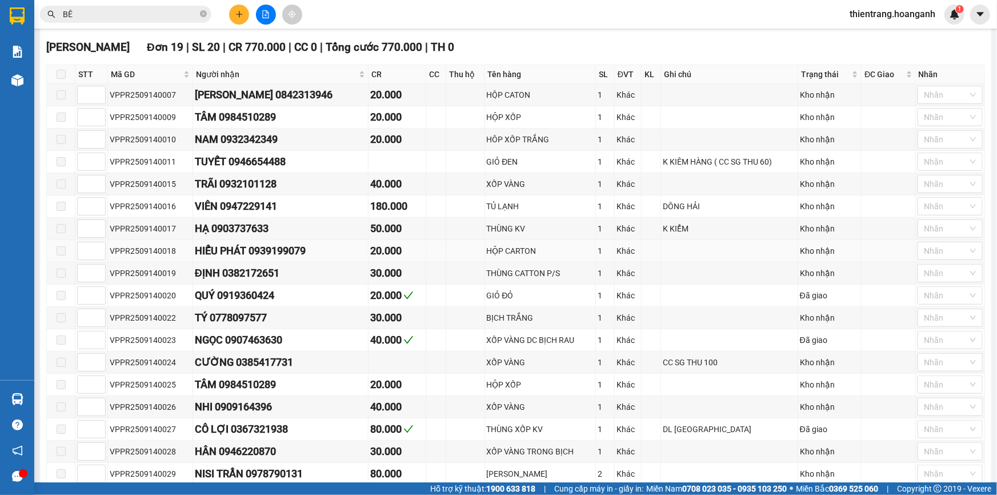
scroll to position [442, 0]
